Goal: Transaction & Acquisition: Download file/media

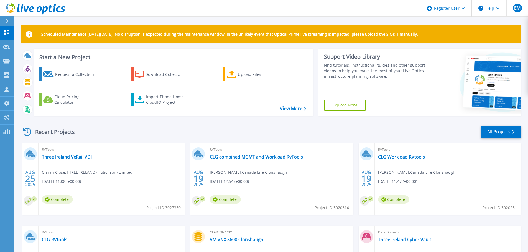
scroll to position [78, 0]
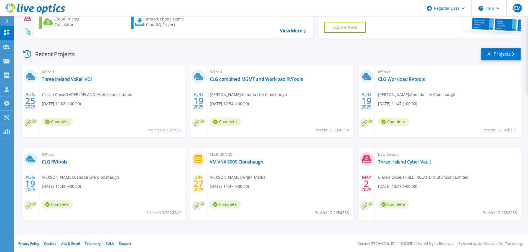
click at [502, 54] on link "All Projects" at bounding box center [501, 54] width 40 height 12
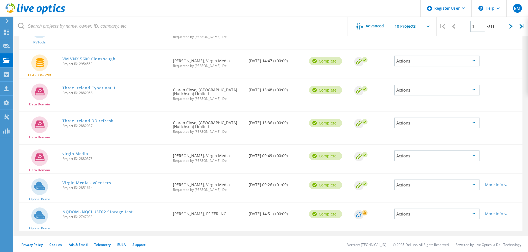
scroll to position [185, 0]
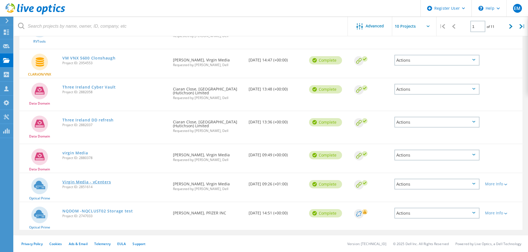
click at [101, 183] on link "Virgin Media - vCenters" at bounding box center [86, 182] width 48 height 4
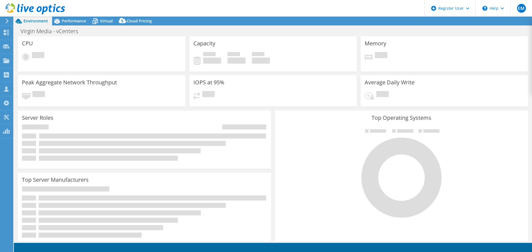
select select "USD"
select select "EULondon"
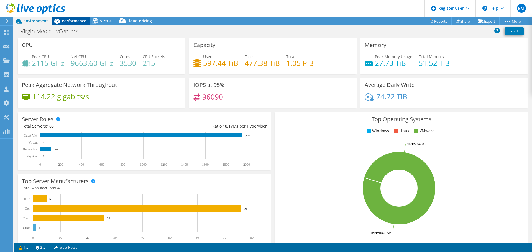
click at [73, 21] on span "Performance" at bounding box center [74, 20] width 24 height 5
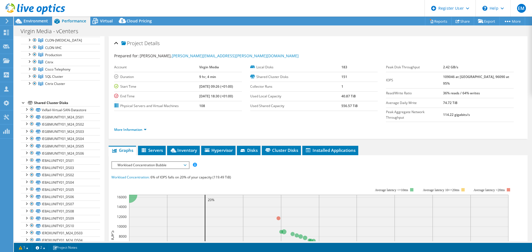
scroll to position [103, 0]
click at [25, 112] on div at bounding box center [27, 112] width 6 height 6
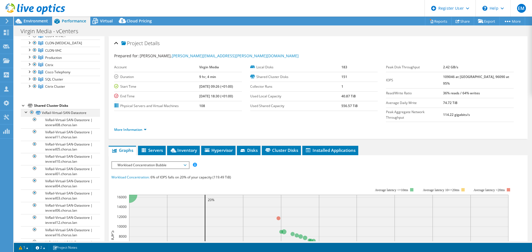
click at [25, 112] on div at bounding box center [27, 112] width 6 height 6
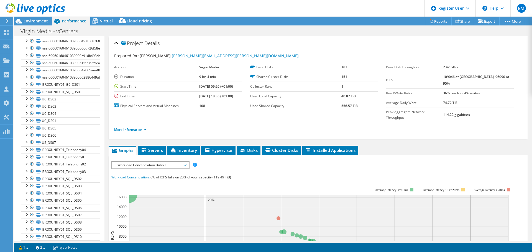
scroll to position [851, 0]
click at [27, 147] on div at bounding box center [27, 148] width 6 height 6
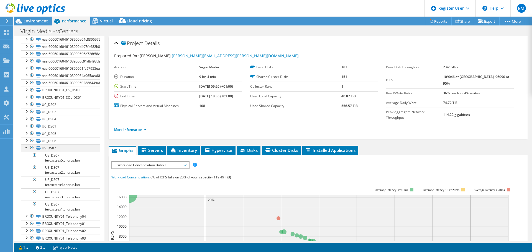
click at [27, 147] on div at bounding box center [27, 148] width 6 height 6
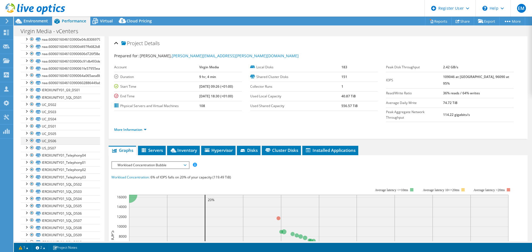
click at [27, 140] on div at bounding box center [27, 140] width 6 height 6
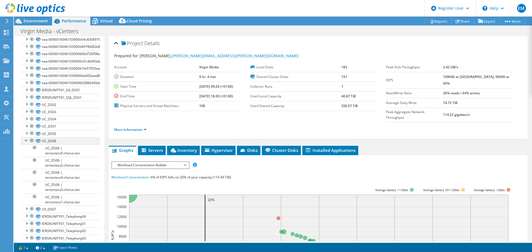
click at [27, 140] on div at bounding box center [27, 140] width 6 height 6
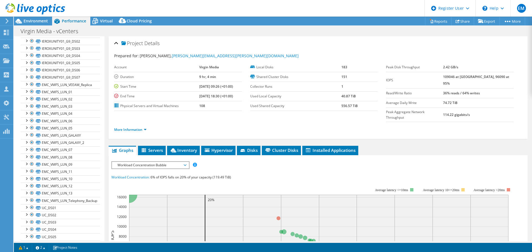
scroll to position [1072, 0]
click at [27, 194] on div at bounding box center [27, 194] width 6 height 6
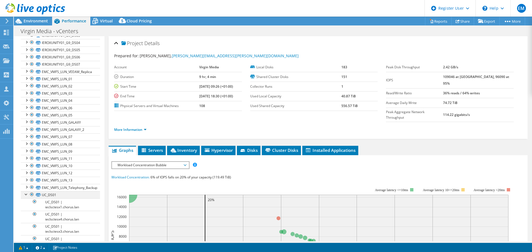
click at [24, 194] on div at bounding box center [27, 194] width 6 height 6
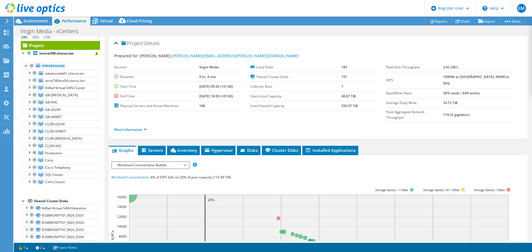
scroll to position [0, 0]
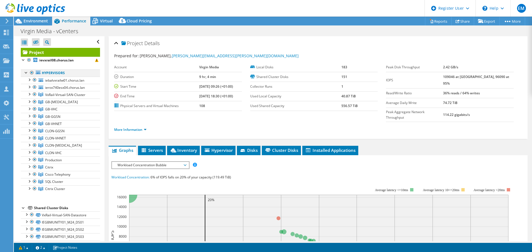
click at [31, 73] on div at bounding box center [32, 73] width 6 height 7
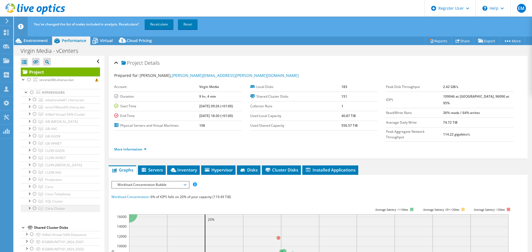
click at [34, 208] on div at bounding box center [35, 208] width 6 height 7
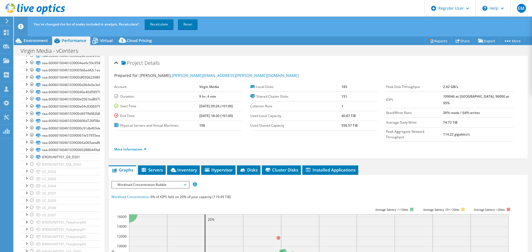
scroll to position [804, 0]
click at [25, 149] on div at bounding box center [27, 149] width 6 height 6
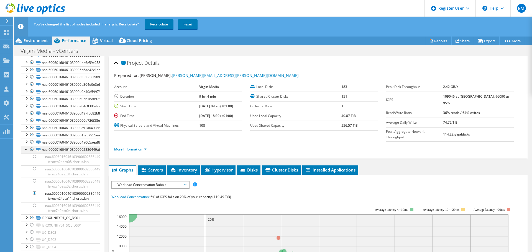
click at [25, 149] on div at bounding box center [27, 149] width 6 height 6
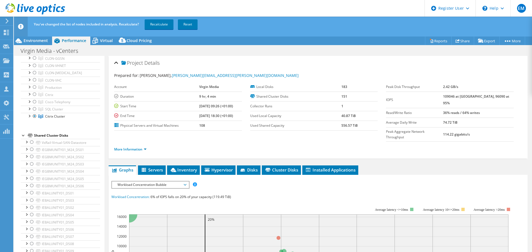
scroll to position [83, 0]
click at [34, 118] on div at bounding box center [35, 118] width 6 height 7
click at [34, 125] on div at bounding box center [35, 125] width 6 height 7
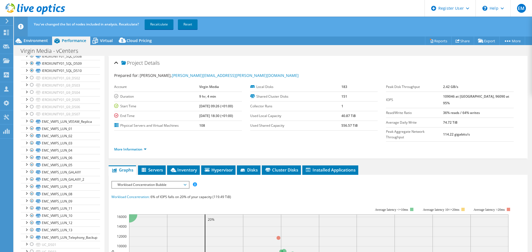
scroll to position [1072, 0]
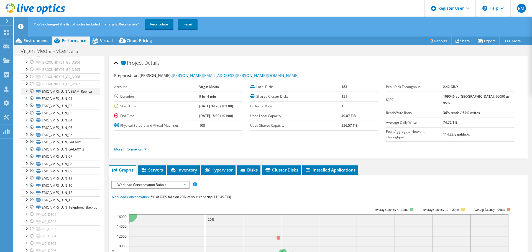
click at [27, 92] on div at bounding box center [27, 91] width 6 height 6
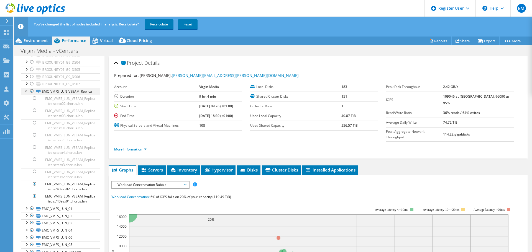
click at [27, 92] on div at bounding box center [27, 91] width 6 height 6
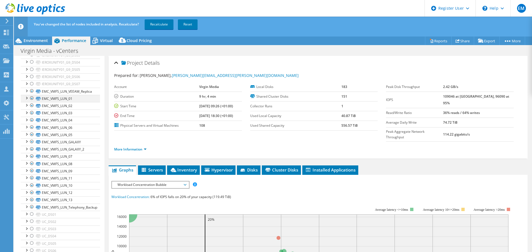
click at [27, 98] on div at bounding box center [27, 98] width 6 height 6
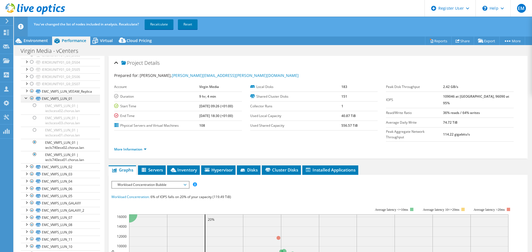
click at [27, 98] on div at bounding box center [27, 98] width 6 height 6
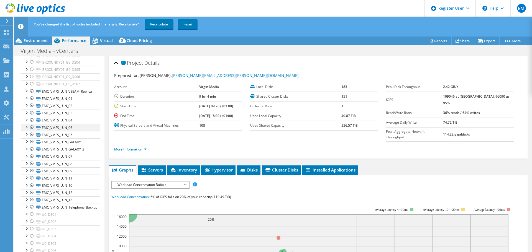
click at [27, 127] on div at bounding box center [27, 127] width 6 height 6
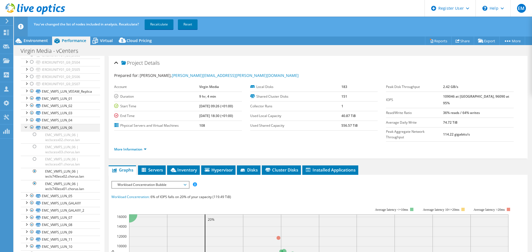
click at [27, 127] on div at bounding box center [27, 127] width 6 height 6
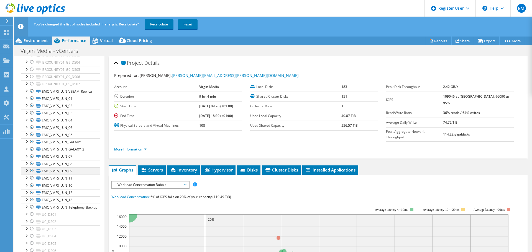
click at [27, 171] on div at bounding box center [27, 171] width 6 height 6
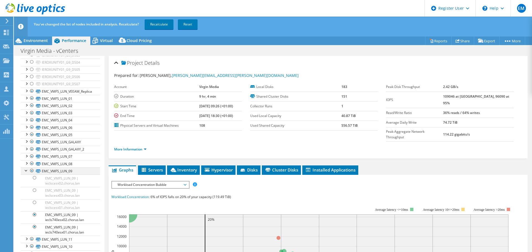
click at [27, 171] on div at bounding box center [27, 171] width 6 height 6
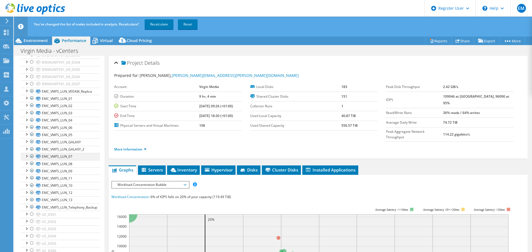
click at [26, 156] on div at bounding box center [27, 156] width 6 height 6
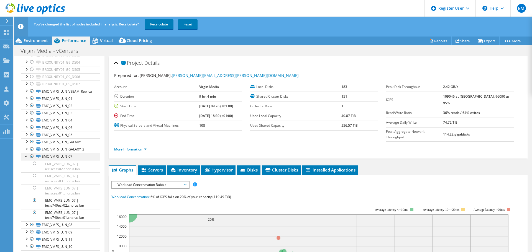
click at [26, 156] on div at bounding box center [27, 156] width 6 height 6
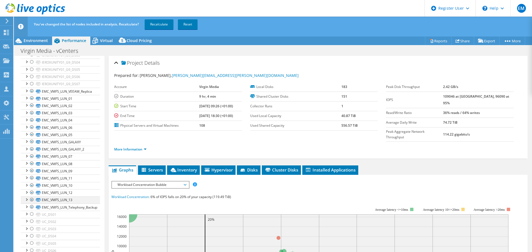
click at [27, 200] on div at bounding box center [27, 200] width 6 height 6
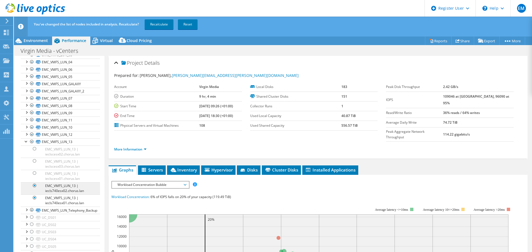
scroll to position [1134, 0]
click at [25, 138] on div at bounding box center [27, 139] width 6 height 6
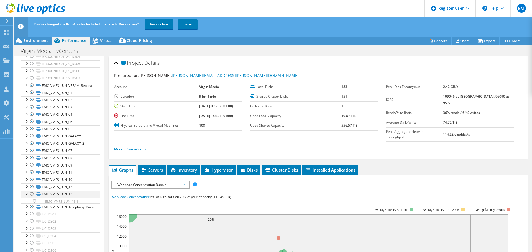
scroll to position [1073, 0]
click at [27, 208] on div at bounding box center [27, 207] width 6 height 6
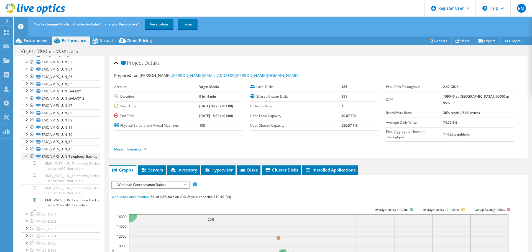
scroll to position [1134, 0]
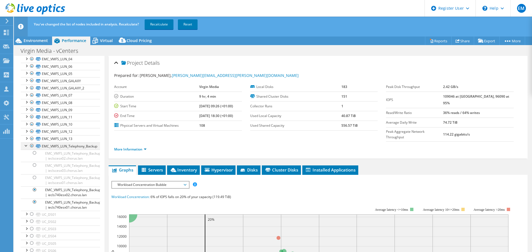
click at [28, 147] on div at bounding box center [27, 146] width 6 height 6
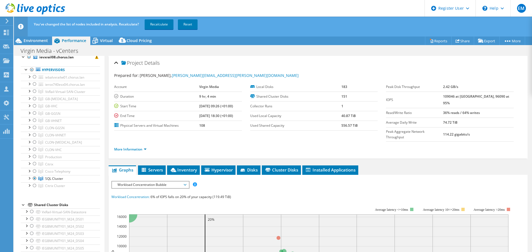
scroll to position [0, 0]
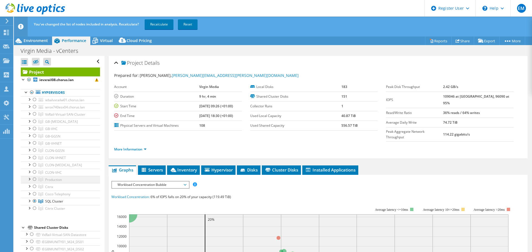
click at [34, 180] on div at bounding box center [35, 179] width 6 height 7
click at [35, 201] on div at bounding box center [35, 201] width 6 height 7
click at [34, 107] on div at bounding box center [35, 107] width 6 height 7
click at [34, 115] on div at bounding box center [35, 114] width 6 height 7
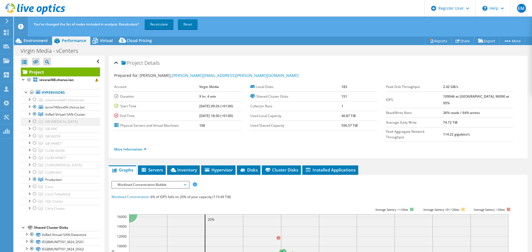
click at [34, 122] on div at bounding box center [35, 121] width 6 height 7
click at [35, 126] on div at bounding box center [35, 129] width 6 height 7
click at [34, 135] on div at bounding box center [35, 136] width 6 height 7
click at [35, 143] on div at bounding box center [35, 143] width 6 height 7
click at [34, 152] on div at bounding box center [35, 150] width 6 height 7
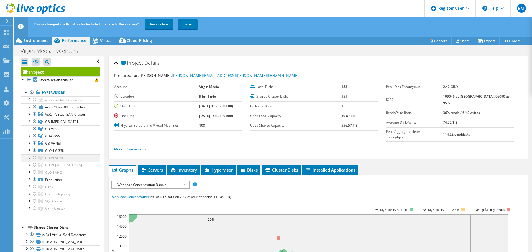
click at [34, 158] on div at bounding box center [35, 158] width 6 height 7
click at [36, 164] on div at bounding box center [35, 165] width 6 height 7
click at [36, 171] on div at bounding box center [35, 172] width 6 height 7
click at [36, 188] on div at bounding box center [35, 186] width 6 height 7
click at [35, 195] on div at bounding box center [35, 194] width 6 height 7
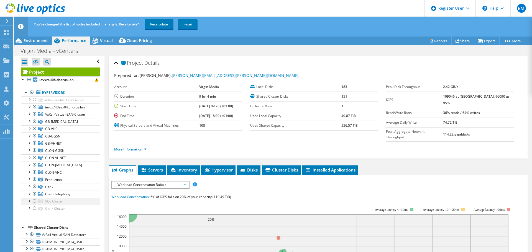
click at [35, 200] on div at bounding box center [35, 201] width 6 height 7
click at [35, 208] on div at bounding box center [35, 208] width 6 height 7
click at [159, 22] on link "Recalculate" at bounding box center [159, 24] width 29 height 10
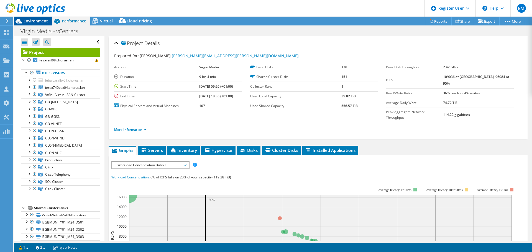
click at [29, 19] on span "Environment" at bounding box center [36, 20] width 24 height 5
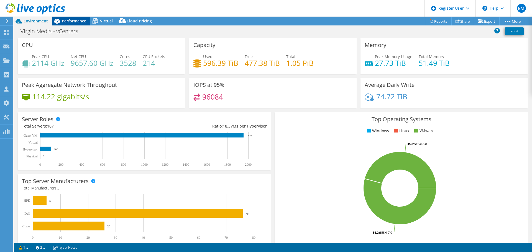
click at [63, 20] on span "Performance" at bounding box center [74, 20] width 24 height 5
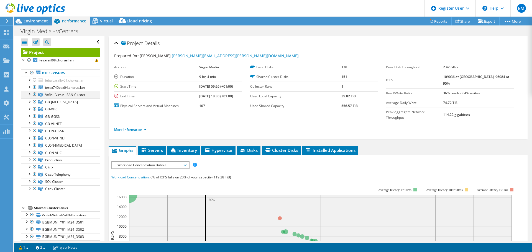
click at [34, 94] on div at bounding box center [35, 94] width 6 height 7
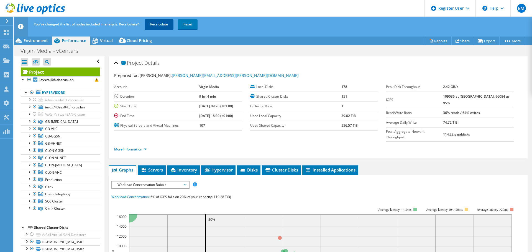
click at [157, 25] on link "Recalculate" at bounding box center [159, 24] width 29 height 10
click at [29, 100] on div at bounding box center [29, 99] width 6 height 6
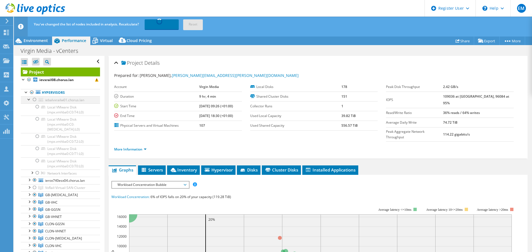
click at [29, 100] on div at bounding box center [29, 99] width 6 height 6
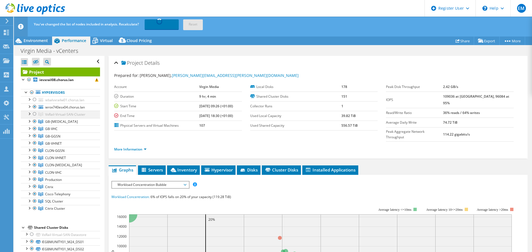
click at [28, 116] on div at bounding box center [29, 114] width 6 height 6
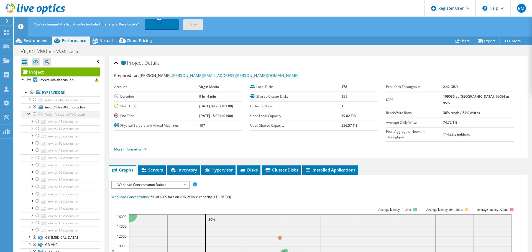
click at [28, 116] on div at bounding box center [29, 114] width 6 height 6
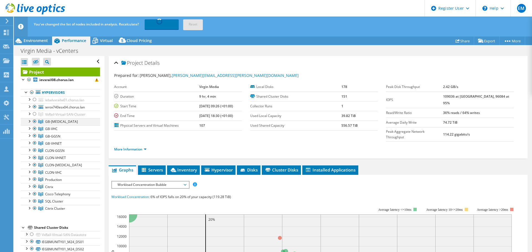
click at [29, 122] on div at bounding box center [29, 121] width 6 height 6
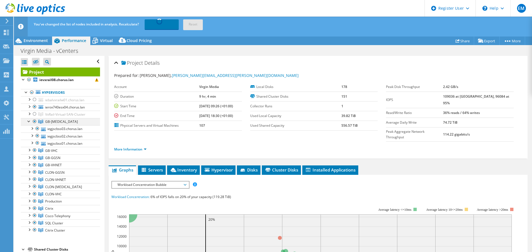
click at [29, 122] on div at bounding box center [29, 121] width 6 height 6
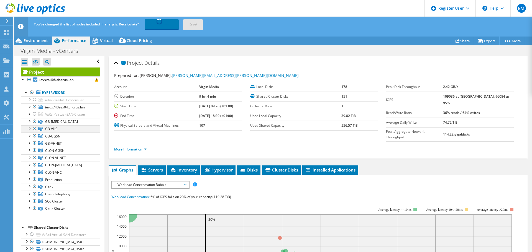
click at [28, 129] on div at bounding box center [29, 129] width 6 height 6
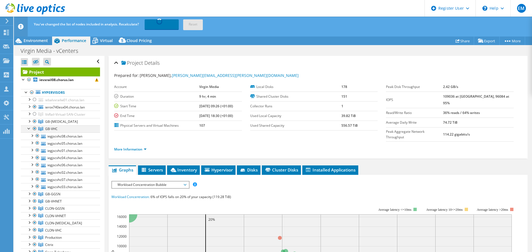
click at [28, 129] on div at bounding box center [29, 129] width 6 height 6
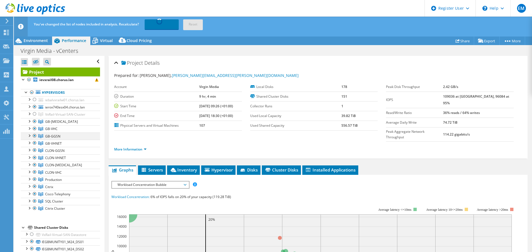
click at [29, 136] on div at bounding box center [29, 136] width 6 height 6
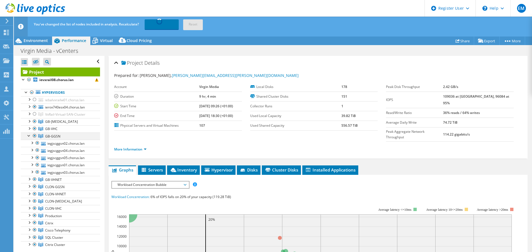
click at [29, 136] on div at bounding box center [29, 136] width 6 height 6
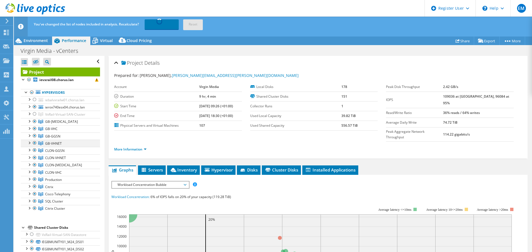
click at [29, 145] on div at bounding box center [29, 143] width 6 height 6
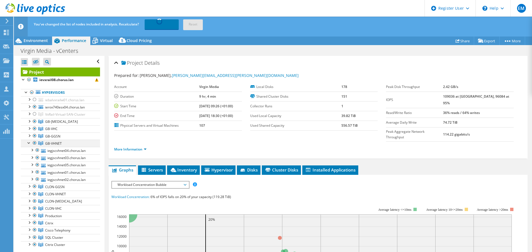
click at [29, 145] on div at bounding box center [29, 143] width 6 height 6
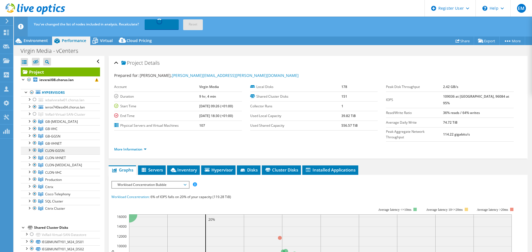
click at [30, 151] on div at bounding box center [29, 150] width 6 height 6
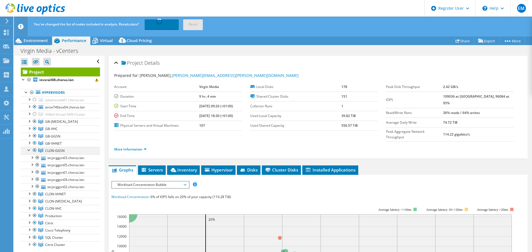
click at [30, 151] on div at bounding box center [29, 150] width 6 height 6
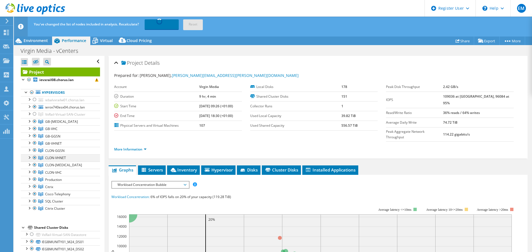
click at [29, 158] on div at bounding box center [29, 158] width 6 height 6
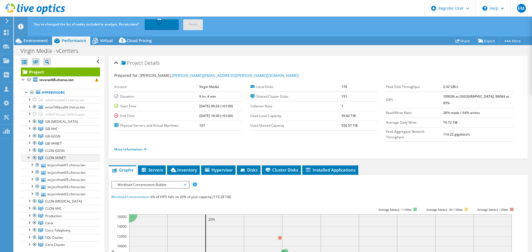
click at [29, 158] on div at bounding box center [29, 158] width 6 height 6
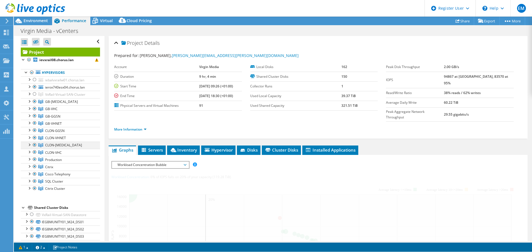
click at [30, 165] on ul "iebalvxrailw01.chorus.lan Local VMware Disk (mpx.vmhba0:C0:T4:L0) Local VMware …" at bounding box center [60, 134] width 79 height 116
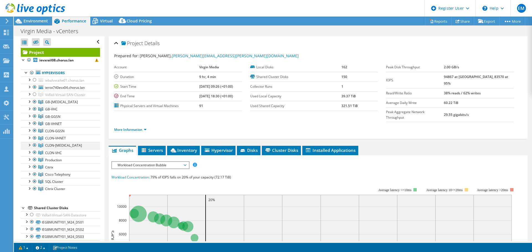
click at [29, 144] on div at bounding box center [29, 145] width 6 height 6
click at [139, 127] on link "More Information" at bounding box center [130, 129] width 32 height 5
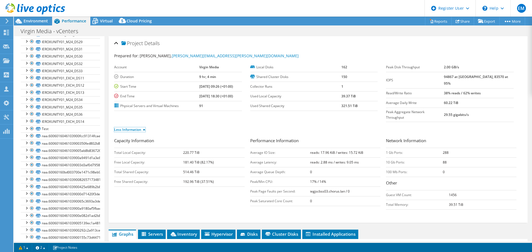
scroll to position [582, 0]
click at [27, 121] on div at bounding box center [27, 119] width 6 height 6
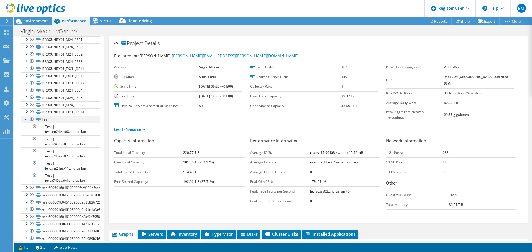
click at [24, 119] on div at bounding box center [27, 119] width 6 height 6
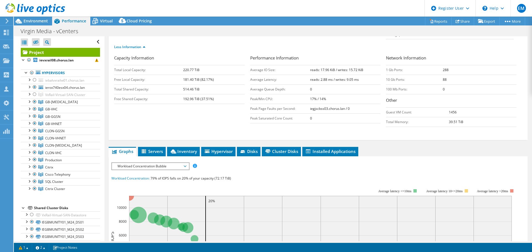
scroll to position [83, 0]
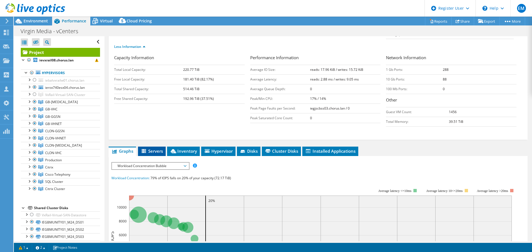
click at [159, 149] on span "Servers" at bounding box center [152, 152] width 22 height 6
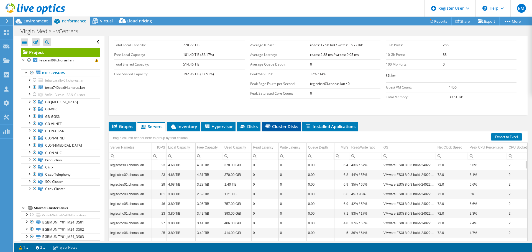
scroll to position [126, 0]
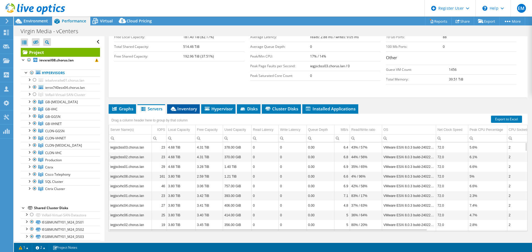
click at [182, 106] on span "Inventory" at bounding box center [183, 109] width 27 height 6
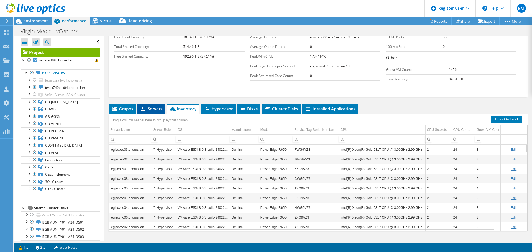
click at [149, 106] on span "Servers" at bounding box center [151, 109] width 22 height 6
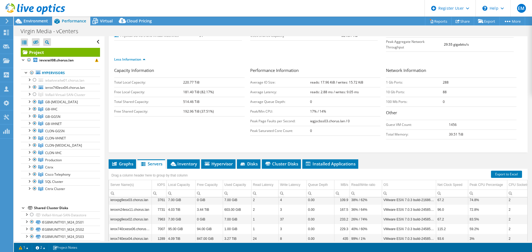
scroll to position [70, 0]
click at [188, 162] on span "Inventory" at bounding box center [183, 165] width 27 height 6
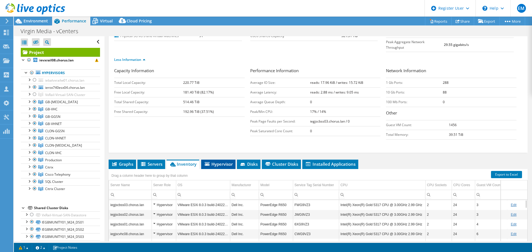
click at [228, 162] on span "Hypervisor" at bounding box center [218, 165] width 29 height 6
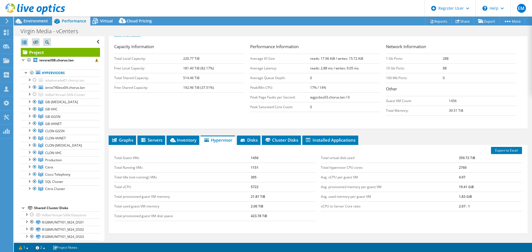
scroll to position [126, 0]
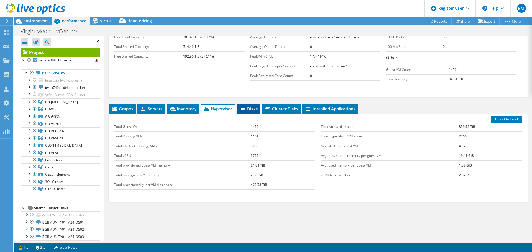
click at [244, 108] on icon at bounding box center [244, 110] width 6 height 4
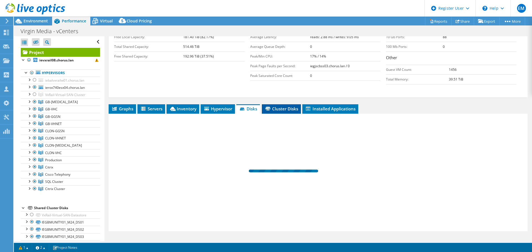
click at [281, 106] on span "Cluster Disks" at bounding box center [282, 109] width 34 height 6
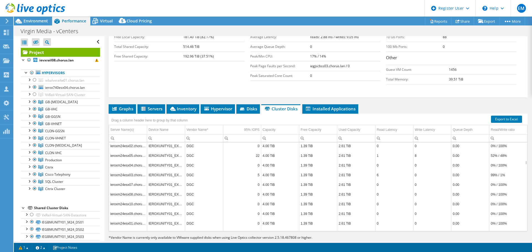
scroll to position [2228, 0]
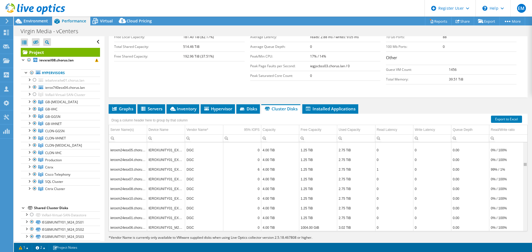
drag, startPoint x: 522, startPoint y: 154, endPoint x: 520, endPoint y: 167, distance: 13.1
click at [522, 174] on body "EM Dell User [PERSON_NAME] [PERSON_NAME][EMAIL_ADDRESS][PERSON_NAME][DOMAIN_NAM…" at bounding box center [266, 126] width 532 height 252
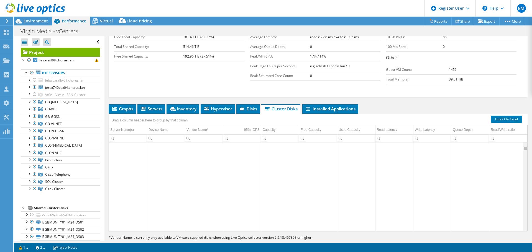
scroll to position [0, 0]
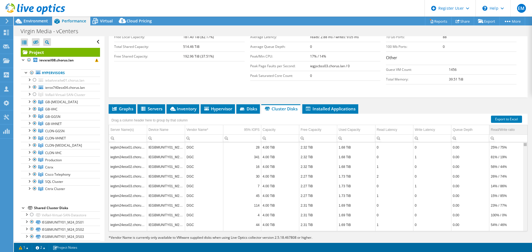
drag, startPoint x: 522, startPoint y: 171, endPoint x: 512, endPoint y: 114, distance: 57.4
click at [512, 116] on body "EM Dell User [PERSON_NAME] [PERSON_NAME][EMAIL_ADDRESS][PERSON_NAME][DOMAIN_NAM…" at bounding box center [266, 126] width 532 height 252
click at [332, 106] on span "Installed Applications" at bounding box center [330, 109] width 50 height 6
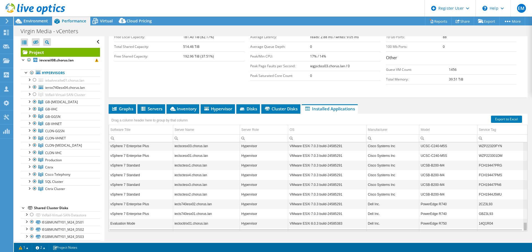
scroll to position [796, 0]
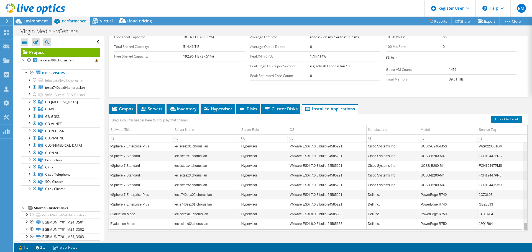
drag, startPoint x: 522, startPoint y: 215, endPoint x: 511, endPoint y: 215, distance: 10.5
click at [511, 215] on body "EM Dell User [PERSON_NAME] [PERSON_NAME][EMAIL_ADDRESS][PERSON_NAME][DOMAIN_NAM…" at bounding box center [266, 126] width 532 height 252
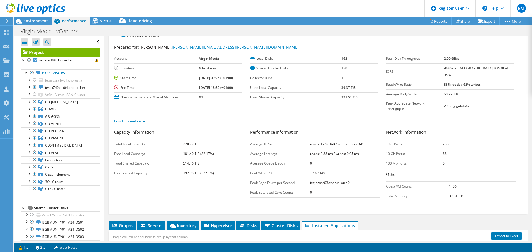
scroll to position [0, 0]
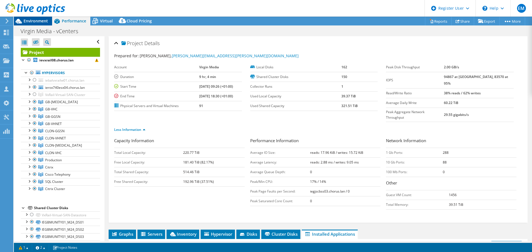
click at [32, 21] on span "Environment" at bounding box center [36, 20] width 24 height 5
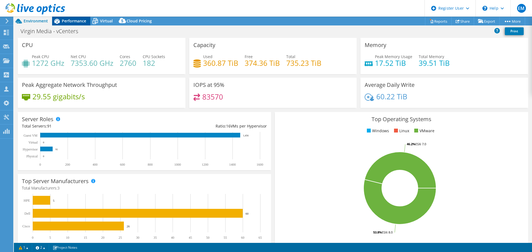
click at [80, 24] on div "Performance" at bounding box center [71, 21] width 38 height 9
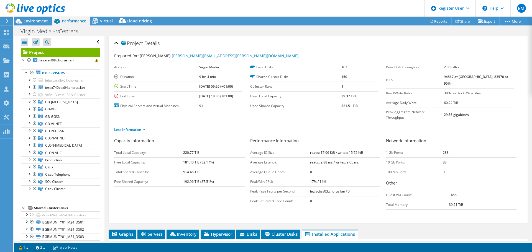
scroll to position [126, 0]
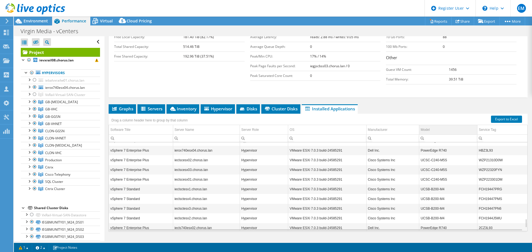
click at [463, 125] on td "Model" at bounding box center [448, 130] width 58 height 10
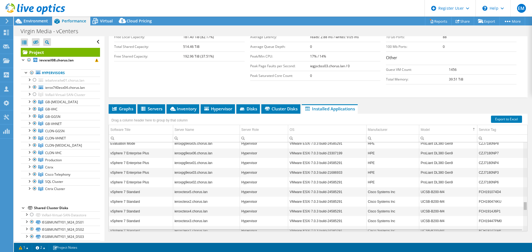
scroll to position [566, 0]
drag, startPoint x: 522, startPoint y: 215, endPoint x: 521, endPoint y: 189, distance: 25.8
click at [521, 189] on body "EM Dell User [PERSON_NAME] [PERSON_NAME][EMAIL_ADDRESS][PERSON_NAME][DOMAIN_NAM…" at bounding box center [266, 126] width 532 height 252
click at [34, 21] on span "Environment" at bounding box center [36, 20] width 24 height 5
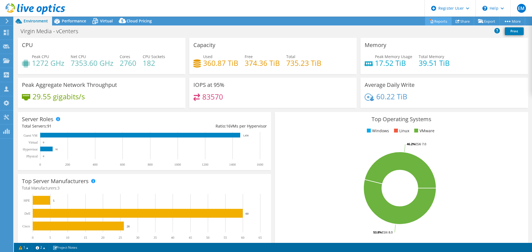
click at [439, 21] on link "Reports" at bounding box center [438, 21] width 27 height 9
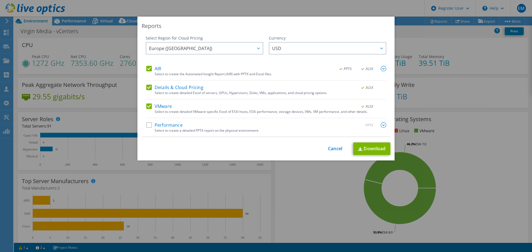
click at [147, 127] on label "Performance" at bounding box center [164, 125] width 36 height 6
click at [0, 0] on input "Performance" at bounding box center [0, 0] width 0 height 0
click at [260, 49] on div at bounding box center [258, 48] width 9 height 11
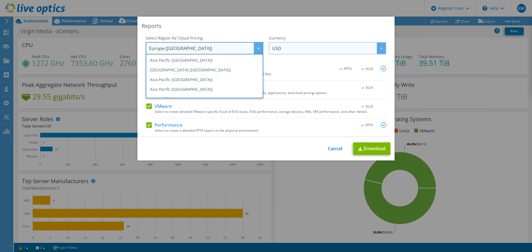
click at [290, 47] on span "USD" at bounding box center [329, 48] width 114 height 11
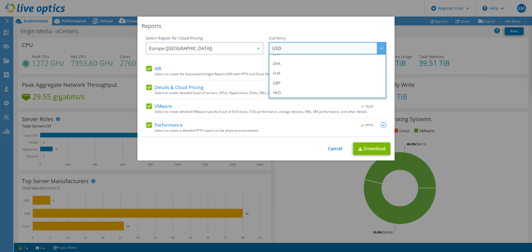
scroll to position [55, 0]
click at [297, 84] on li "EUR" at bounding box center [327, 83] width 115 height 10
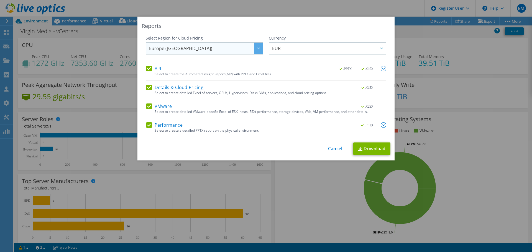
click at [257, 50] on div at bounding box center [258, 48] width 9 height 11
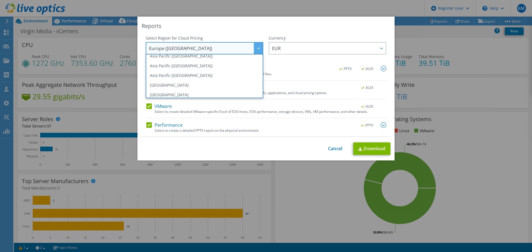
scroll to position [0, 0]
click at [265, 24] on div "Reports" at bounding box center [266, 26] width 249 height 8
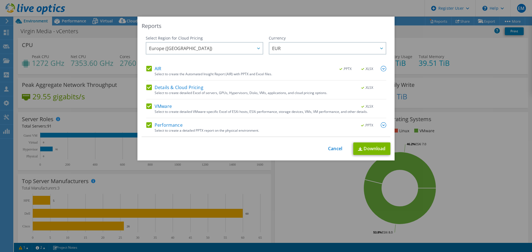
click at [381, 70] on img at bounding box center [384, 69] width 6 height 6
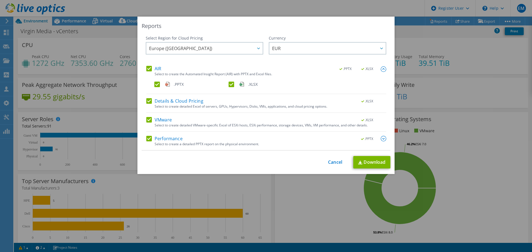
click at [381, 70] on img at bounding box center [384, 70] width 6 height 6
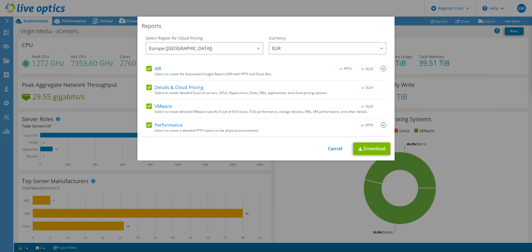
click at [381, 125] on img at bounding box center [384, 125] width 6 height 6
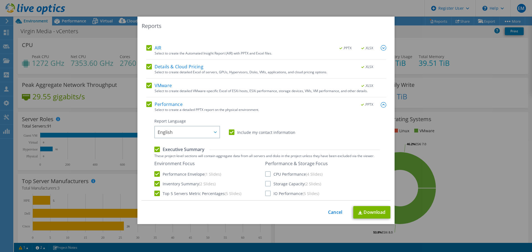
scroll to position [55, 0]
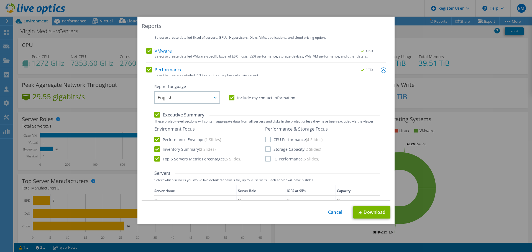
click at [267, 150] on label "Storage Capacity (2 Slides)" at bounding box center [293, 150] width 56 height 6
click at [0, 0] on input "Storage Capacity (2 Slides)" at bounding box center [0, 0] width 0 height 0
click at [266, 161] on label "IO Performance (5 Slides)" at bounding box center [292, 159] width 54 height 6
click at [0, 0] on input "IO Performance (5 Slides)" at bounding box center [0, 0] width 0 height 0
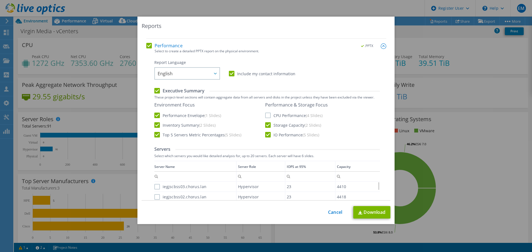
scroll to position [111, 0]
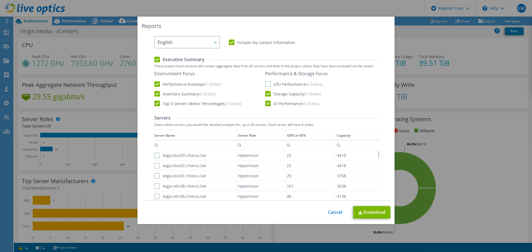
click at [322, 135] on td "IOPS at 95%" at bounding box center [310, 135] width 50 height 11
click at [322, 135] on td "IOPS at 95%" at bounding box center [312, 135] width 50 height 11
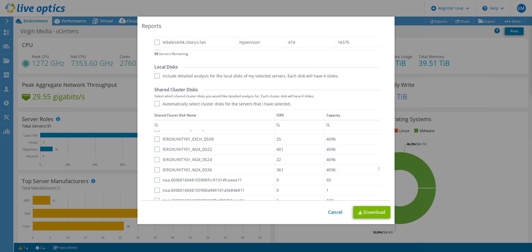
scroll to position [341, 0]
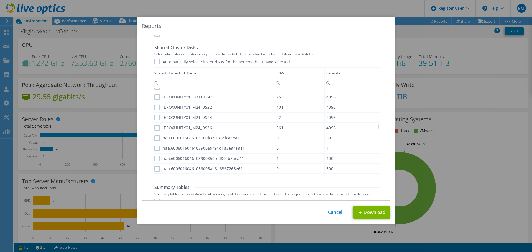
click at [300, 74] on td "IOPS" at bounding box center [300, 73] width 50 height 11
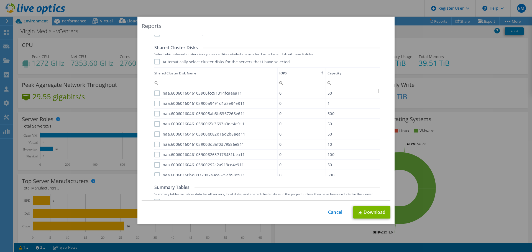
click at [300, 74] on td "IOPS" at bounding box center [302, 73] width 48 height 11
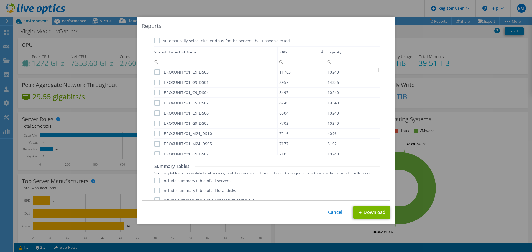
scroll to position [369, 0]
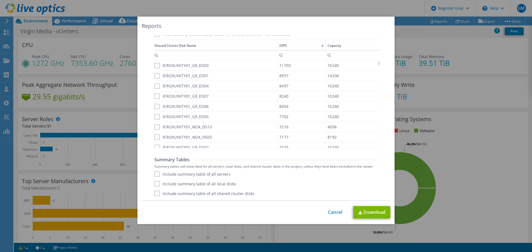
click at [157, 194] on label "Include summary table of all shared cluster disks" at bounding box center [204, 194] width 100 height 6
click at [0, 0] on input "Include summary table of all shared cluster disks" at bounding box center [0, 0] width 0 height 0
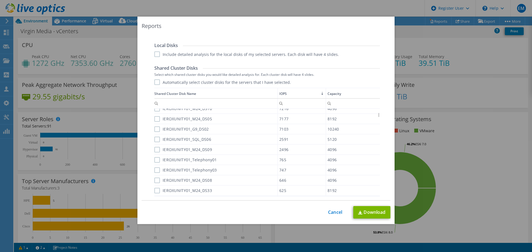
scroll to position [286, 0]
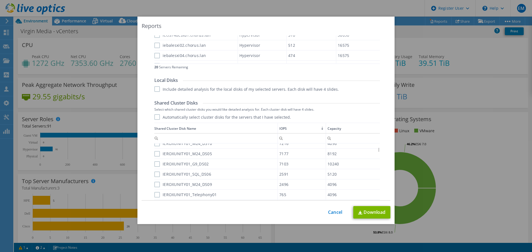
click at [198, 127] on td "Shared Cluster Disk Name" at bounding box center [215, 128] width 123 height 11
click at [226, 129] on td "Shared Cluster Disk Name" at bounding box center [215, 128] width 123 height 11
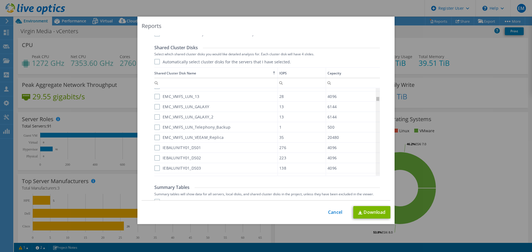
scroll to position [144, 0]
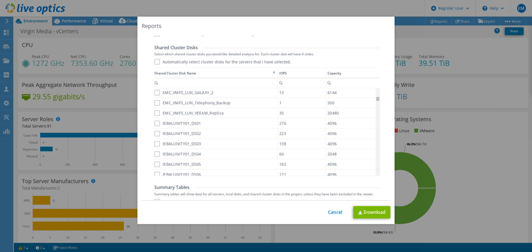
drag, startPoint x: 377, startPoint y: 93, endPoint x: 375, endPoint y: 100, distance: 7.4
click at [375, 100] on body "EM Dell User [PERSON_NAME] [PERSON_NAME][EMAIL_ADDRESS][PERSON_NAME][DOMAIN_NAM…" at bounding box center [266, 126] width 532 height 252
click at [361, 209] on link "Download" at bounding box center [371, 212] width 37 height 12
click at [329, 213] on link "Cancel" at bounding box center [335, 212] width 14 height 5
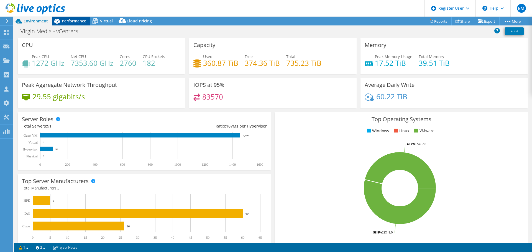
click at [58, 21] on icon at bounding box center [57, 21] width 6 height 5
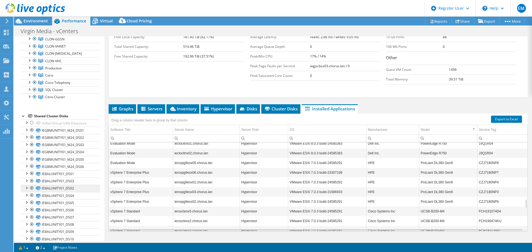
scroll to position [139, 0]
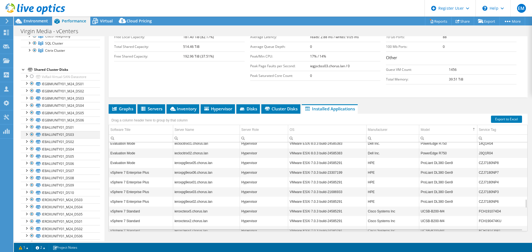
click at [26, 136] on div at bounding box center [27, 134] width 6 height 6
click at [27, 144] on div at bounding box center [27, 142] width 6 height 6
